Goal: Task Accomplishment & Management: Manage account settings

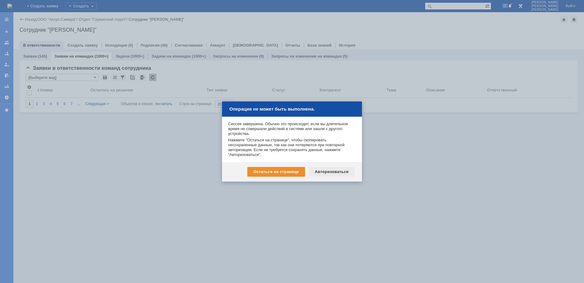
click at [324, 171] on div "Авторизоваться" at bounding box center [332, 172] width 46 height 10
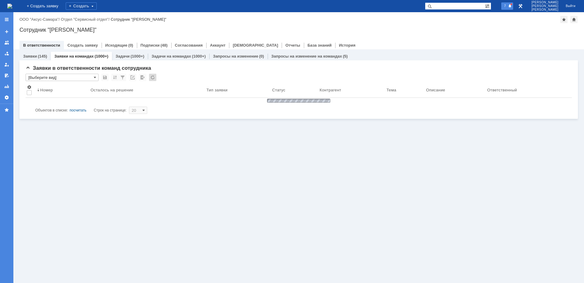
click at [511, 9] on div "7" at bounding box center [508, 5] width 12 height 7
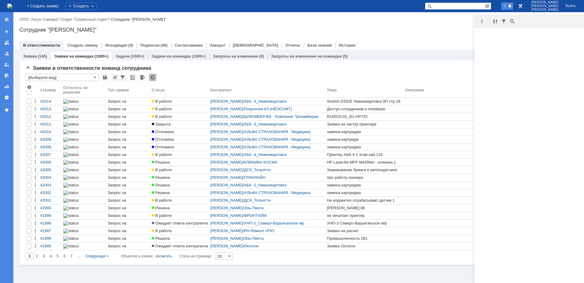
click at [487, 23] on div at bounding box center [483, 21] width 17 height 7
click at [485, 22] on div at bounding box center [481, 21] width 7 height 7
click at [492, 32] on div "Отметить уведомления прочитанными" at bounding box center [524, 36] width 89 height 12
click at [492, 33] on div "Отметить уведомления прочитанными" at bounding box center [524, 36] width 89 height 9
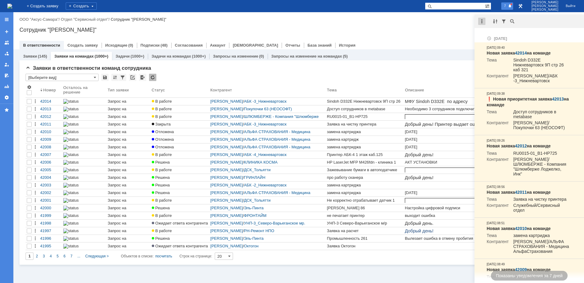
click at [481, 20] on div at bounding box center [481, 21] width 7 height 7
click at [494, 38] on div "Отметить уведомления прочитанными" at bounding box center [524, 37] width 82 height 4
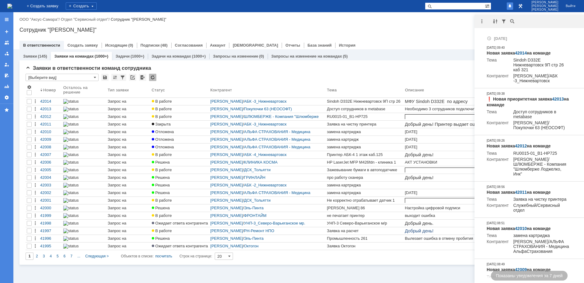
click at [411, 41] on div "В ответственности Создать заявку Исходящие (0) Подписки (48) Согласования Аккау…" at bounding box center [298, 45] width 559 height 9
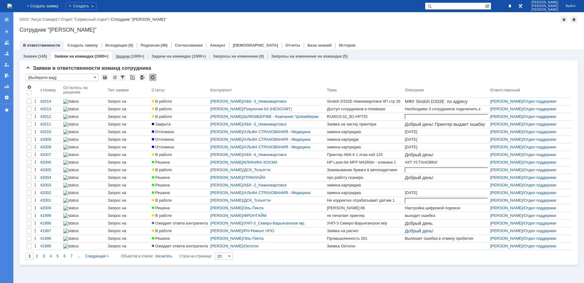
click at [140, 56] on div "(1000+)" at bounding box center [138, 56] width 14 height 5
